Goal: Task Accomplishment & Management: Complete application form

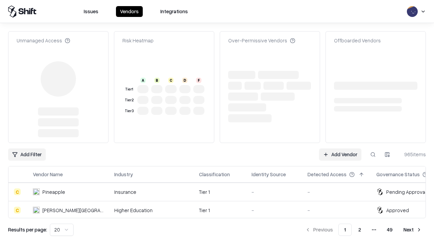
click at [340, 149] on link "Add Vendor" at bounding box center [340, 155] width 42 height 12
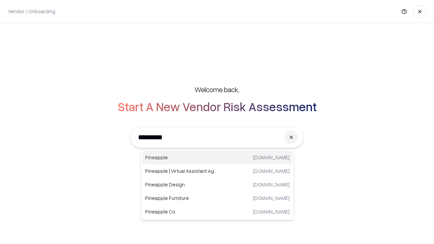
click at [217, 158] on div "Pineapple [DOMAIN_NAME]" at bounding box center [217, 158] width 150 height 14
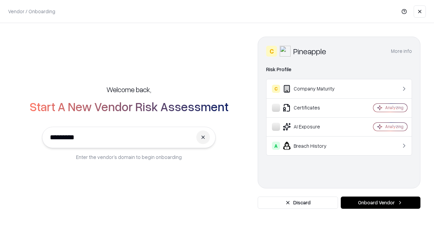
type input "*********"
click at [380, 203] on button "Onboard Vendor" at bounding box center [381, 203] width 80 height 12
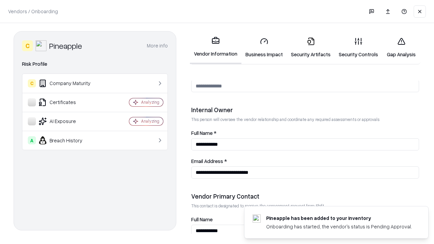
scroll to position [351, 0]
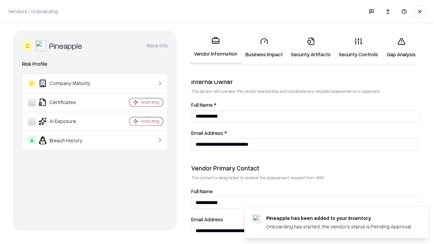
click at [264, 47] on link "Business Impact" at bounding box center [263, 48] width 45 height 32
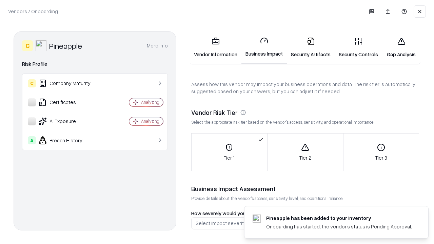
click at [311, 47] on link "Security Artifacts" at bounding box center [311, 48] width 48 height 32
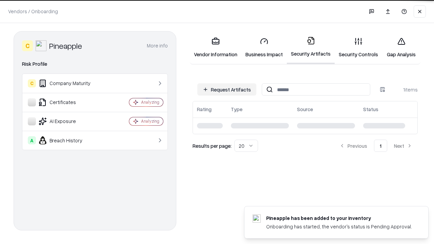
click at [227, 90] on button "Request Artifacts" at bounding box center [226, 89] width 59 height 12
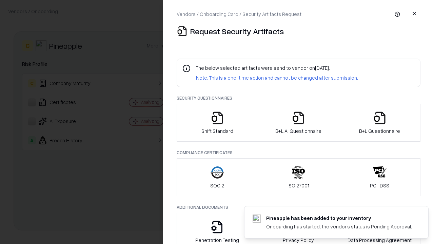
click at [217, 123] on icon "button" at bounding box center [218, 118] width 14 height 14
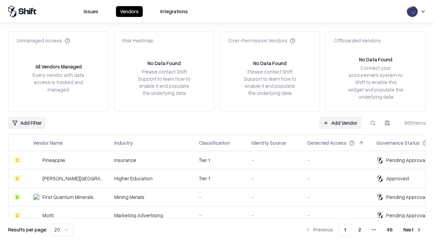
click at [340, 123] on link "Add Vendor" at bounding box center [340, 123] width 42 height 12
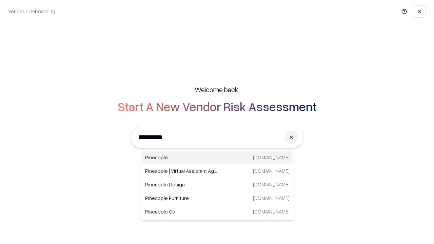
click at [217, 158] on div "Pineapple [DOMAIN_NAME]" at bounding box center [217, 158] width 150 height 14
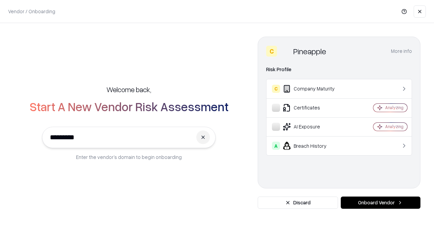
type input "*********"
click at [380, 203] on button "Onboard Vendor" at bounding box center [381, 203] width 80 height 12
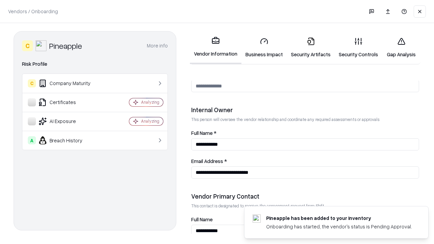
scroll to position [351, 0]
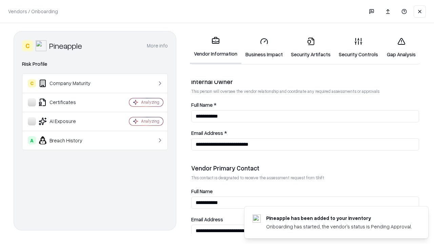
click at [401, 47] on link "Gap Analysis" at bounding box center [401, 48] width 38 height 32
